Goal: Transaction & Acquisition: Purchase product/service

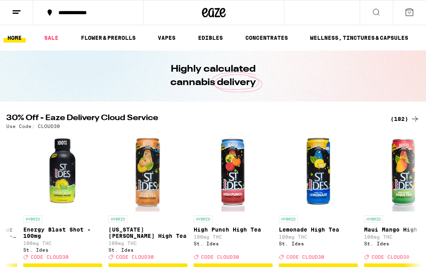
scroll to position [0, 324]
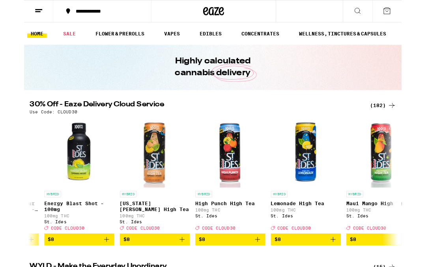
click at [181, 267] on icon "Add to bag" at bounding box center [177, 270] width 9 height 9
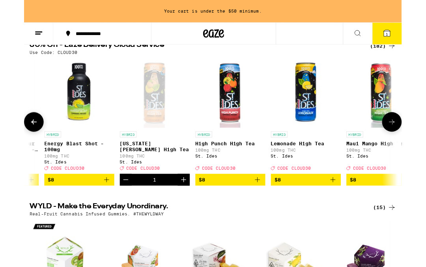
scroll to position [100, 0]
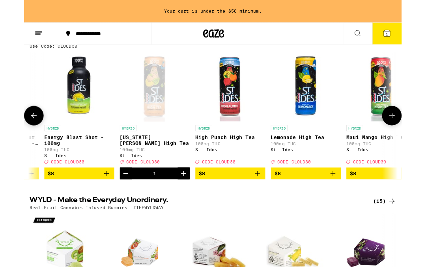
click at [183, 201] on icon "Increment" at bounding box center [179, 195] width 9 height 9
click at [182, 201] on icon "Increment" at bounding box center [179, 195] width 9 height 9
click at [266, 201] on icon "Add to bag" at bounding box center [263, 195] width 9 height 9
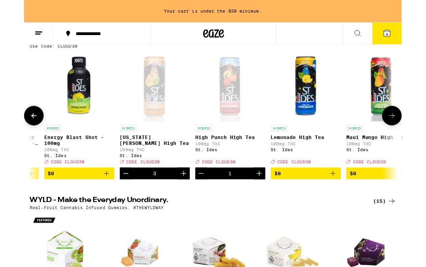
click at [351, 201] on icon "Add to bag" at bounding box center [348, 195] width 9 height 9
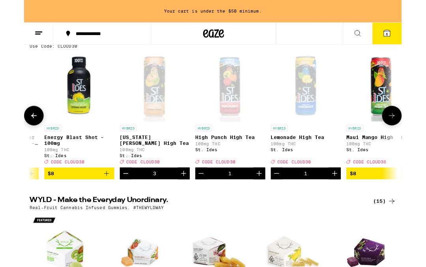
click at [348, 201] on icon "Increment" at bounding box center [350, 195] width 9 height 9
click at [351, 199] on icon "Increment" at bounding box center [351, 196] width 6 height 6
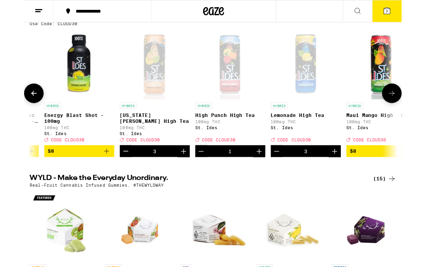
click at [411, 110] on icon at bounding box center [414, 104] width 9 height 9
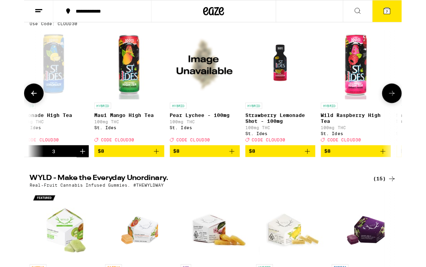
scroll to position [0, 651]
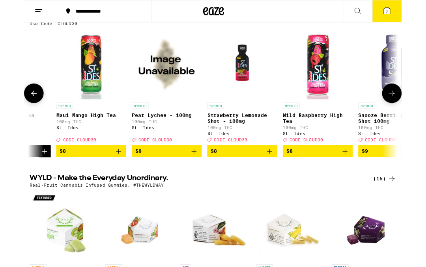
click at [193, 175] on icon "Add to bag" at bounding box center [191, 170] width 9 height 9
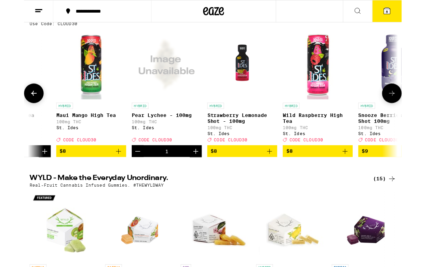
click at [365, 175] on icon "Add to bag" at bounding box center [361, 170] width 9 height 9
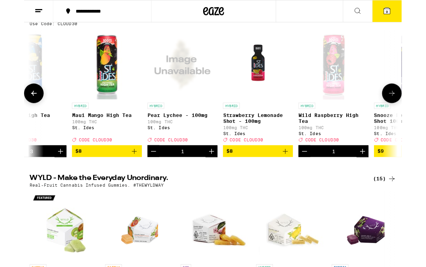
scroll to position [0, 633]
click at [295, 175] on icon "Add to bag" at bounding box center [294, 170] width 9 height 9
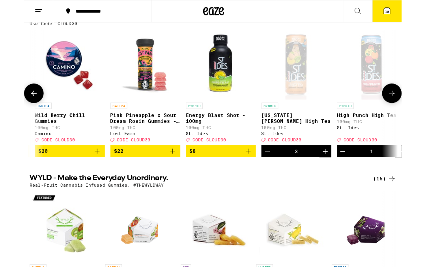
scroll to position [0, 164]
click at [254, 175] on icon "Add to bag" at bounding box center [252, 170] width 9 height 9
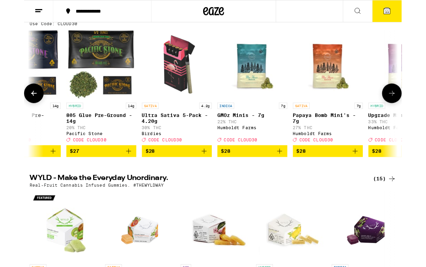
scroll to position [0, 7110]
click at [205, 175] on icon "Add to bag" at bounding box center [202, 170] width 9 height 9
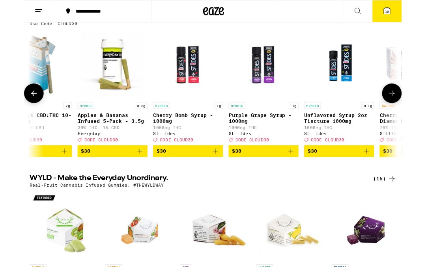
scroll to position [0, 8714]
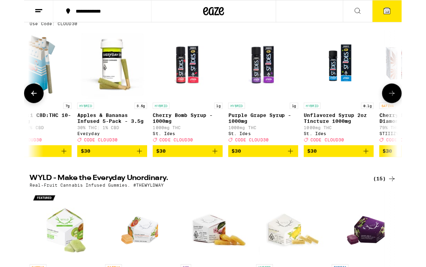
click at [214, 175] on icon "Add to bag" at bounding box center [214, 170] width 9 height 9
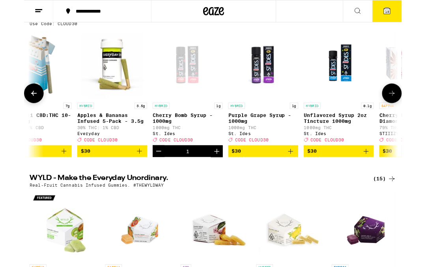
click at [155, 175] on icon "Decrement" at bounding box center [151, 170] width 9 height 9
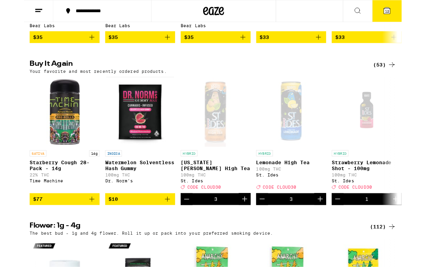
scroll to position [755, 0]
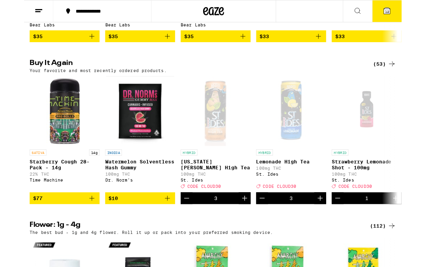
click at [162, 229] on icon "Add to bag" at bounding box center [161, 223] width 9 height 9
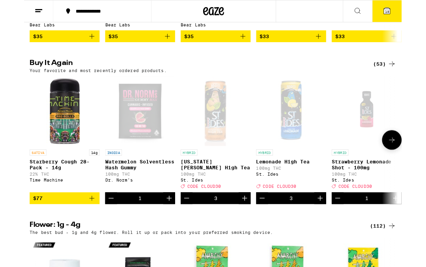
click at [163, 229] on icon "Increment" at bounding box center [163, 223] width 9 height 9
click at [165, 229] on icon "Increment" at bounding box center [163, 223] width 9 height 9
click at [163, 229] on icon "Increment" at bounding box center [163, 223] width 9 height 9
click at [160, 229] on icon "Increment" at bounding box center [163, 223] width 9 height 9
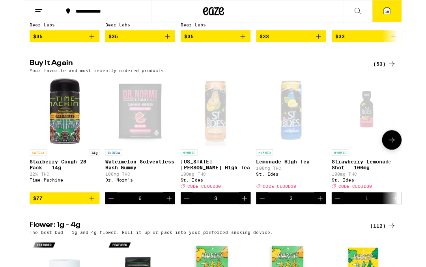
click at [164, 229] on icon "Increment" at bounding box center [163, 223] width 9 height 9
click at [162, 229] on icon "Increment" at bounding box center [163, 223] width 9 height 9
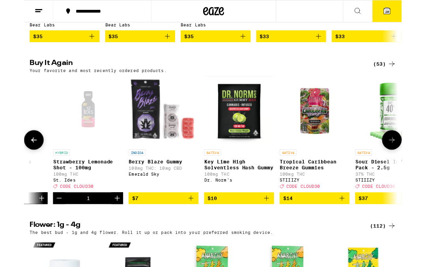
scroll to position [0, 324]
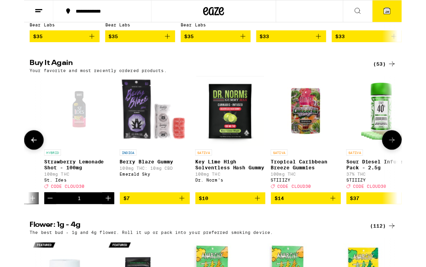
click at [263, 229] on icon "Add to bag" at bounding box center [263, 223] width 9 height 9
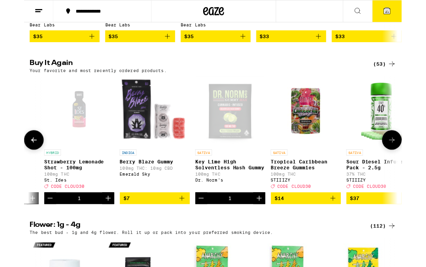
click at [265, 229] on icon "Increment" at bounding box center [265, 223] width 9 height 9
click at [261, 229] on icon "Increment" at bounding box center [265, 223] width 9 height 9
click at [265, 229] on icon "Increment" at bounding box center [265, 223] width 9 height 9
click at [266, 229] on icon "Increment" at bounding box center [265, 223] width 9 height 9
click at [264, 229] on icon "Increment" at bounding box center [265, 223] width 9 height 9
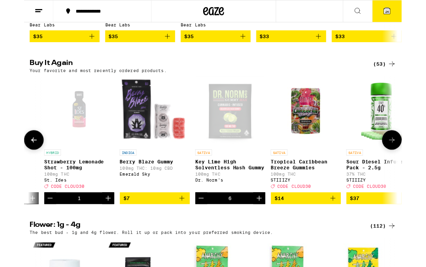
click at [267, 227] on icon "Increment" at bounding box center [265, 224] width 6 height 6
click at [264, 229] on icon "Increment" at bounding box center [265, 223] width 9 height 9
click at [178, 229] on icon "Add to bag" at bounding box center [177, 223] width 9 height 9
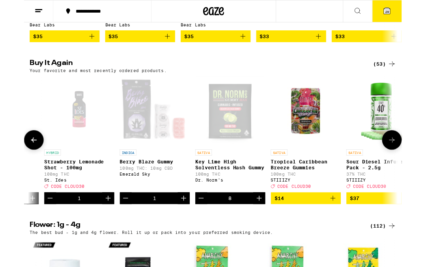
click at [178, 227] on icon "Increment" at bounding box center [180, 224] width 6 height 6
click at [180, 229] on icon "Increment" at bounding box center [179, 223] width 9 height 9
click at [179, 227] on icon "Increment" at bounding box center [180, 224] width 6 height 6
click at [179, 229] on icon "Increment" at bounding box center [179, 223] width 9 height 9
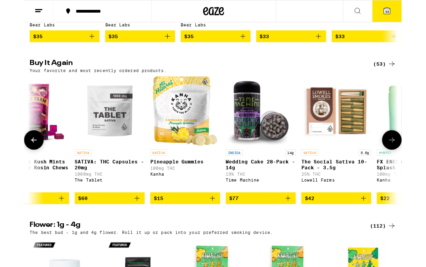
scroll to position [0, 3099]
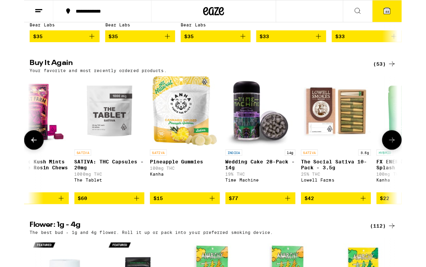
click at [406, 6] on button "33" at bounding box center [409, 12] width 33 height 24
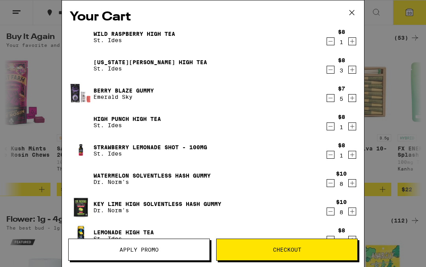
click at [355, 9] on icon at bounding box center [352, 13] width 12 height 12
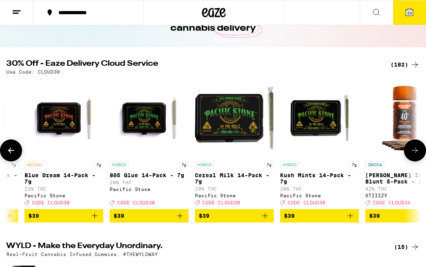
scroll to position [54, 0]
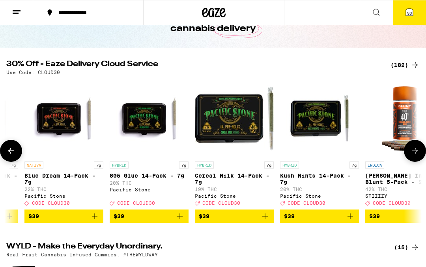
click at [410, 9] on icon at bounding box center [409, 12] width 7 height 7
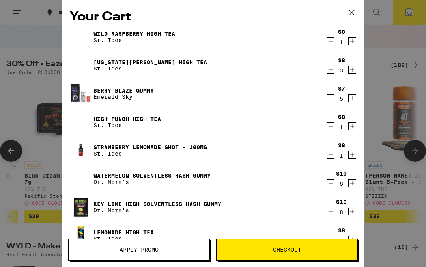
click at [156, 247] on span "Apply Promo" at bounding box center [138, 250] width 39 height 6
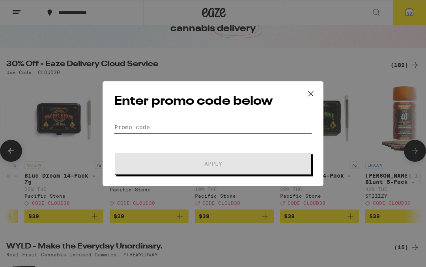
click at [196, 125] on input "Promo Code" at bounding box center [213, 127] width 198 height 12
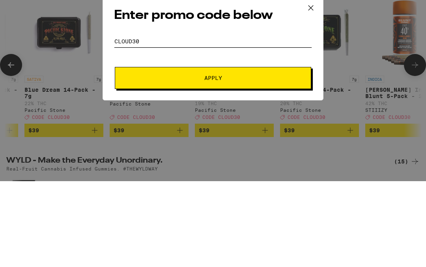
type input "Cloud30"
click at [228, 153] on button "Apply" at bounding box center [213, 164] width 196 height 22
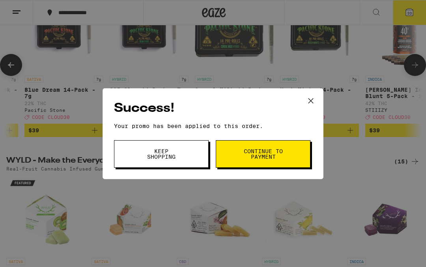
click at [267, 151] on span "Continue to payment" at bounding box center [263, 154] width 40 height 11
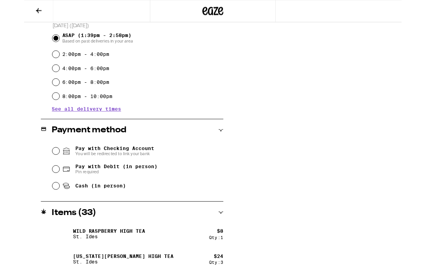
scroll to position [221, 0]
click at [39, 193] on input "Pay with Debit (in person) Pin required" at bounding box center [36, 191] width 8 height 8
radio input "true"
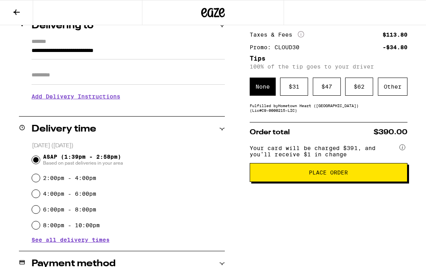
scroll to position [103, 0]
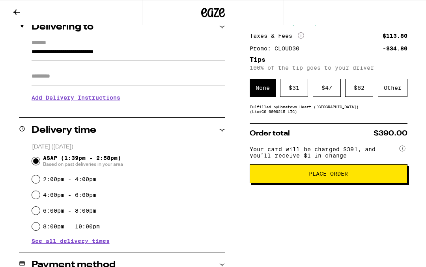
click at [329, 177] on span "Place Order" at bounding box center [328, 174] width 39 height 6
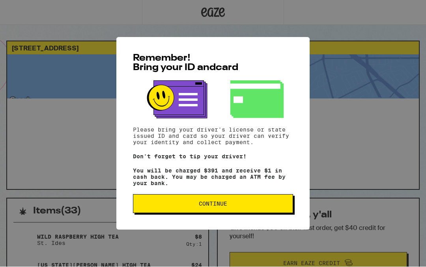
scroll to position [0, 0]
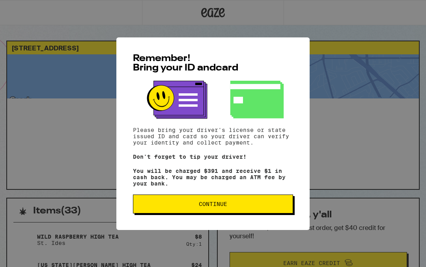
click at [227, 207] on span "Continue" at bounding box center [213, 204] width 28 height 6
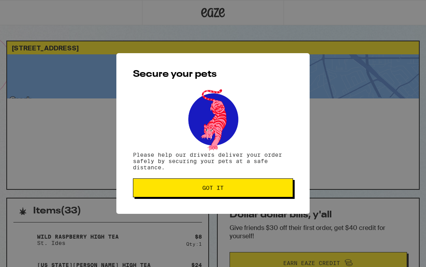
click at [231, 188] on span "Got it" at bounding box center [213, 188] width 147 height 6
